Goal: Check status

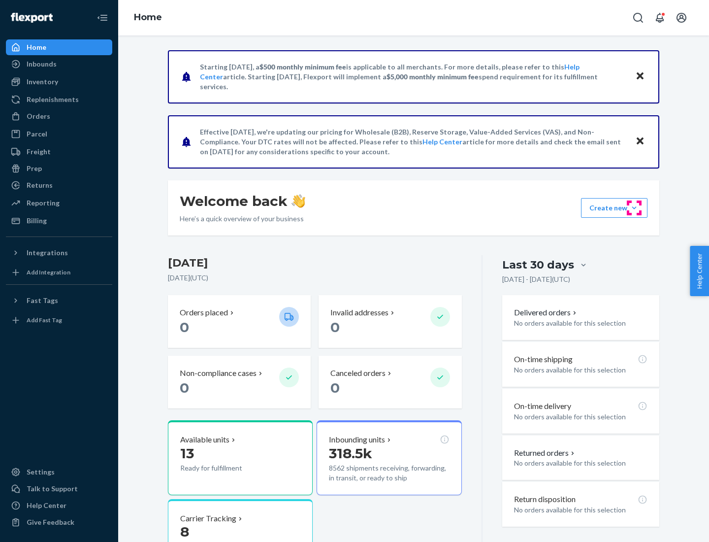
click at [634, 208] on button "Create new Create new inbound Create new order Create new product" at bounding box center [614, 208] width 66 height 20
click at [33, 168] on div "Prep" at bounding box center [34, 169] width 15 height 10
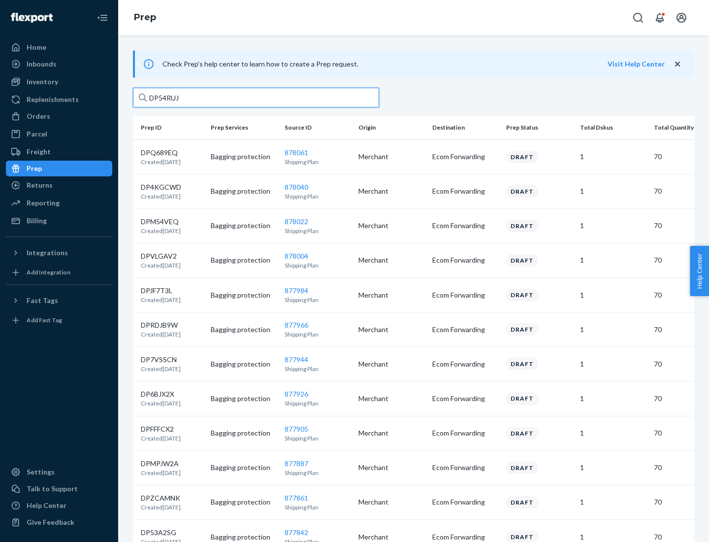
type input "DP54RUJL"
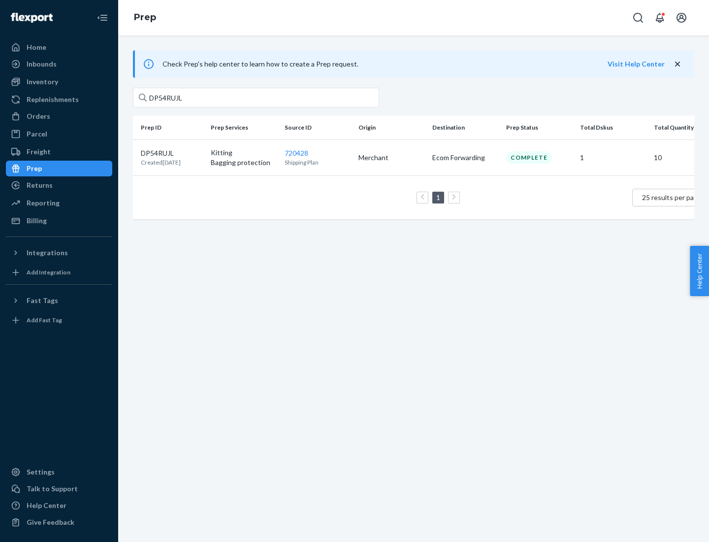
click at [172, 152] on p "DP54RUJL" at bounding box center [161, 153] width 40 height 10
